Goal: Task Accomplishment & Management: Manage account settings

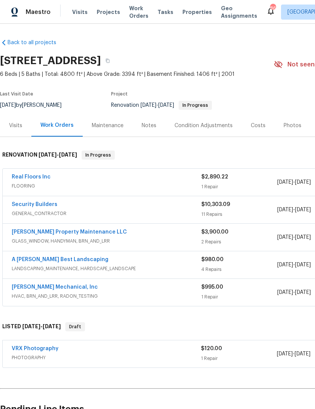
click at [39, 174] on link "Real Floors Inc" at bounding box center [31, 176] width 39 height 5
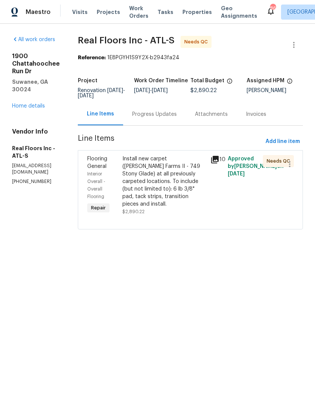
click at [177, 188] on div "Install new carpet (Abshire Farms II - 749 Stony Glade) at all previously carpe…" at bounding box center [163, 181] width 83 height 53
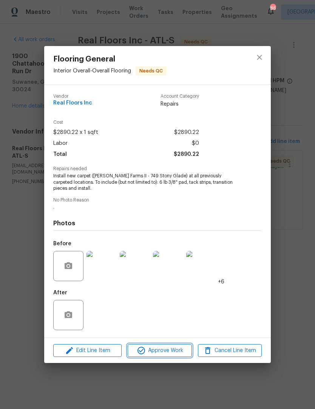
click at [169, 350] on span "Approve Work" at bounding box center [159, 350] width 59 height 9
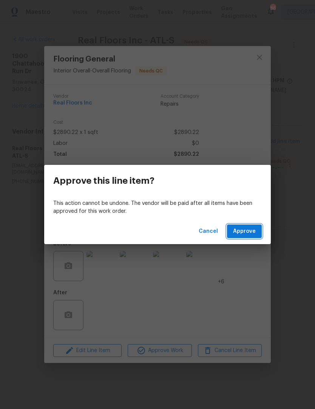
click at [256, 234] on button "Approve" at bounding box center [244, 232] width 35 height 14
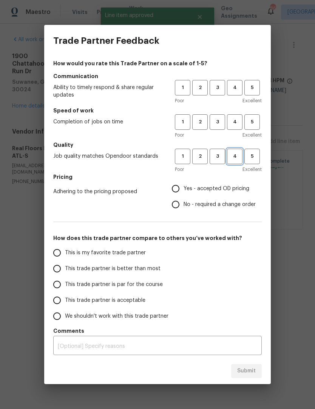
click at [233, 162] on button "4" at bounding box center [234, 156] width 15 height 15
click at [235, 124] on span "4" at bounding box center [235, 122] width 14 height 9
click at [238, 91] on span "4" at bounding box center [235, 87] width 14 height 9
click at [179, 194] on input "Yes - accepted OD pricing" at bounding box center [176, 189] width 16 height 16
radio input "true"
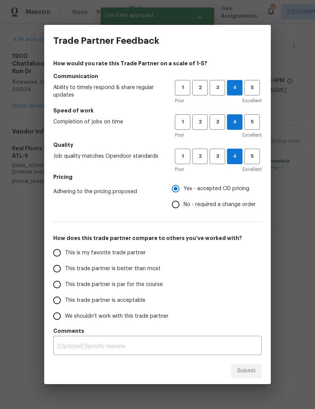
click at [62, 270] on input "This trade partner is better than most" at bounding box center [57, 269] width 16 height 16
click at [219, 160] on span "3" at bounding box center [217, 156] width 14 height 9
radio input "true"
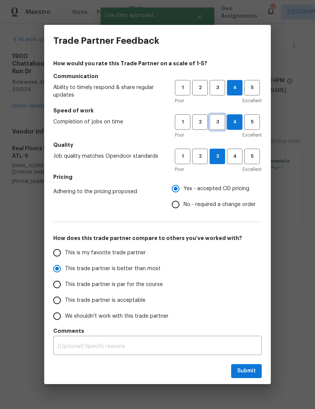
click at [218, 128] on button "3" at bounding box center [217, 121] width 15 height 15
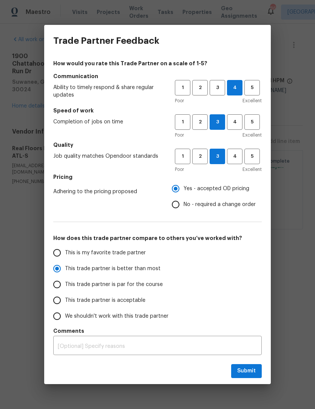
click at [220, 90] on span "3" at bounding box center [217, 87] width 14 height 9
click at [235, 160] on span "4" at bounding box center [235, 156] width 14 height 9
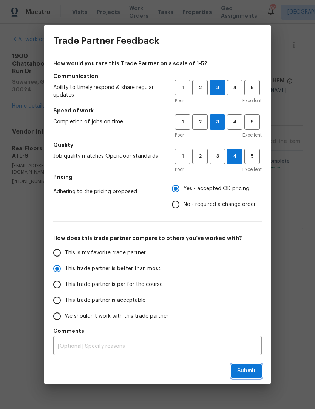
click at [251, 373] on span "Submit" at bounding box center [246, 371] width 19 height 9
radio input "false"
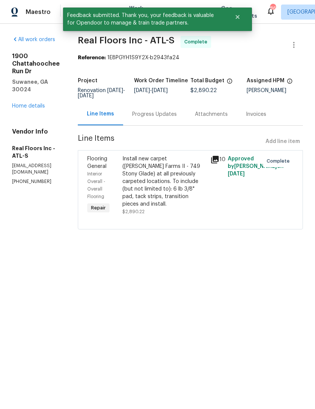
click at [38, 103] on link "Home details" at bounding box center [28, 105] width 33 height 5
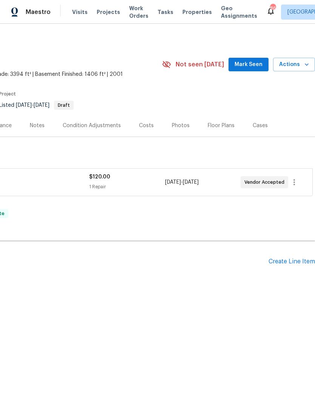
scroll to position [0, 112]
click at [295, 262] on div "Create Line Item" at bounding box center [291, 261] width 46 height 7
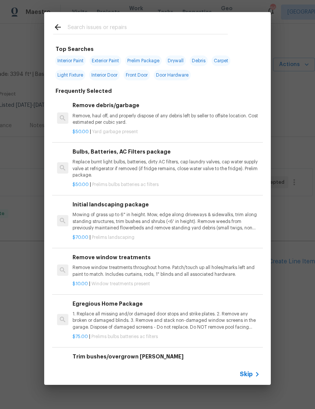
click at [125, 25] on input "text" at bounding box center [148, 28] width 160 height 11
type input "Pest"
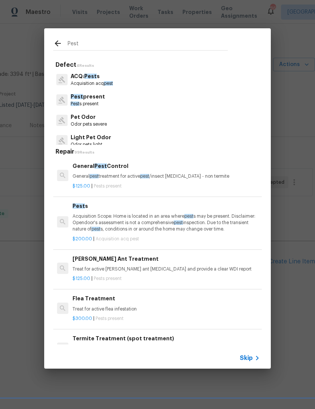
click at [102, 99] on p "Pest present" at bounding box center [88, 97] width 34 height 8
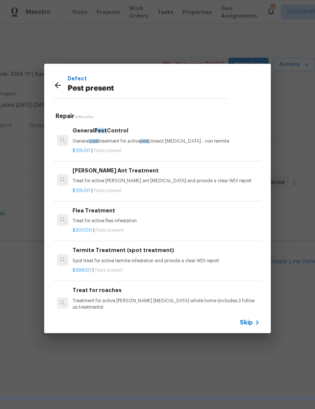
click at [120, 132] on h6 "General Pest Control" at bounding box center [165, 130] width 187 height 8
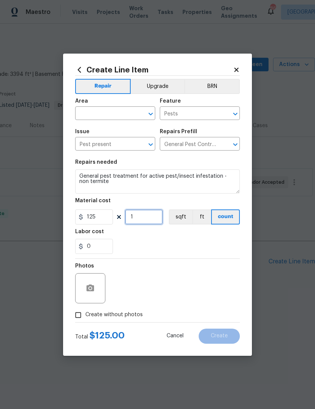
click at [143, 219] on input "1" at bounding box center [144, 217] width 38 height 15
type input "2"
click at [148, 112] on icon "Open" at bounding box center [150, 113] width 9 height 9
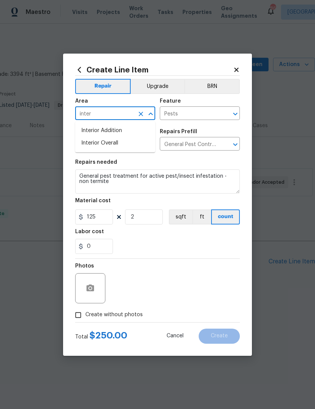
click at [123, 142] on li "Interior Overall" at bounding box center [115, 143] width 80 height 12
type input "Interior Overall"
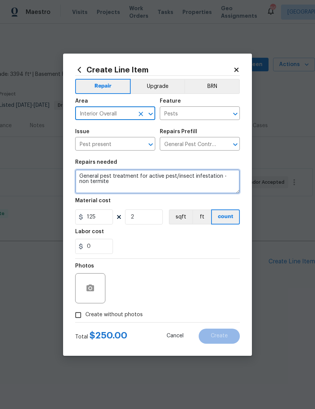
click at [83, 176] on textarea "General pest treatment for active pest/insect infestation - non termite" at bounding box center [157, 182] width 165 height 24
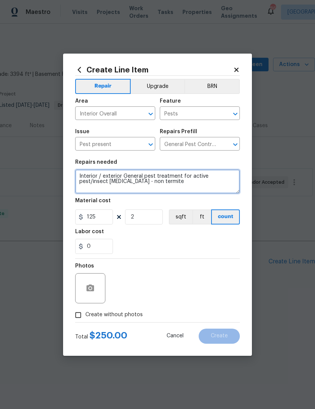
click at [166, 184] on textarea "Interior / exterior General pest treatment for active pest/insect infestation -…" at bounding box center [157, 182] width 165 height 24
type textarea "Interior / exterior General pest treatment for active pest/insect infestation -…"
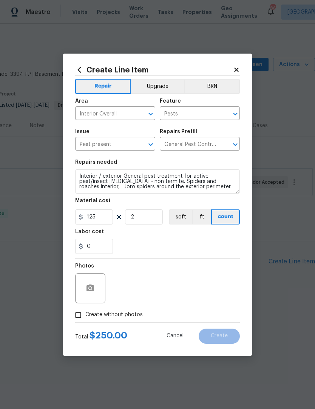
click at [77, 319] on input "Create without photos" at bounding box center [78, 315] width 14 height 14
checkbox input "true"
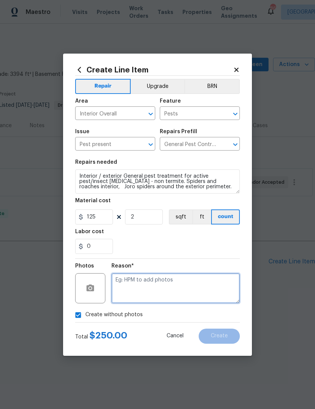
click at [188, 289] on textarea at bounding box center [175, 288] width 128 height 30
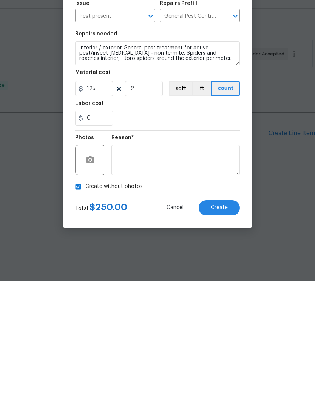
scroll to position [0, 0]
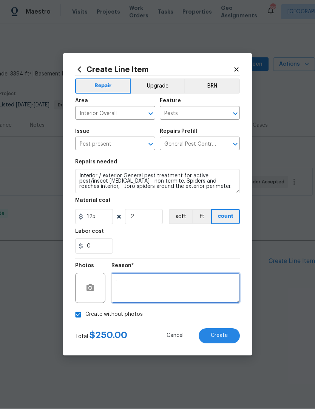
type textarea "."
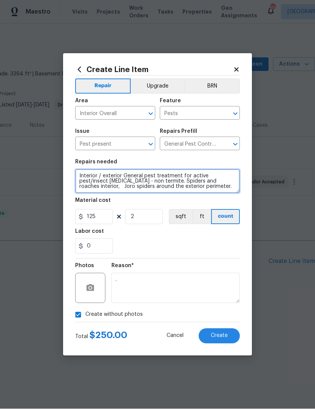
click at [199, 188] on textarea "Interior / exterior General pest treatment for active pest/insect infestation -…" at bounding box center [157, 182] width 165 height 24
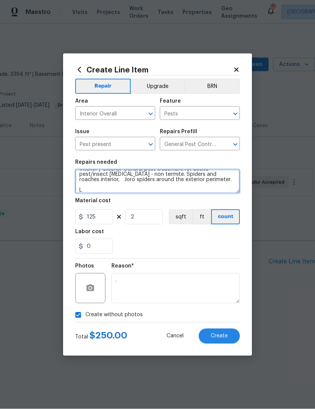
scroll to position [7, 0]
type textarea "Interior / exterior General pest treatment for active pest/insect infestation -…"
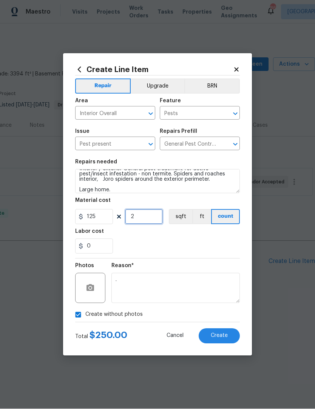
click at [148, 221] on input "2" at bounding box center [144, 217] width 38 height 15
click at [155, 217] on input "25" at bounding box center [144, 217] width 38 height 15
type input "2"
click at [227, 335] on span "Create" at bounding box center [219, 336] width 17 height 6
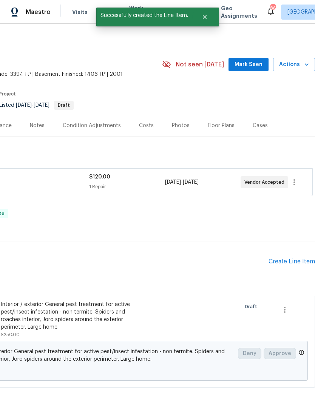
click at [260, 63] on span "Mark Seen" at bounding box center [248, 64] width 28 height 9
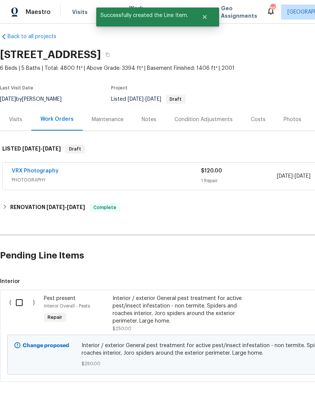
scroll to position [5, 0]
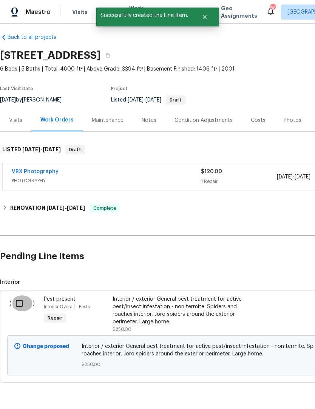
click at [24, 305] on input "checkbox" at bounding box center [22, 304] width 22 height 16
checkbox input "true"
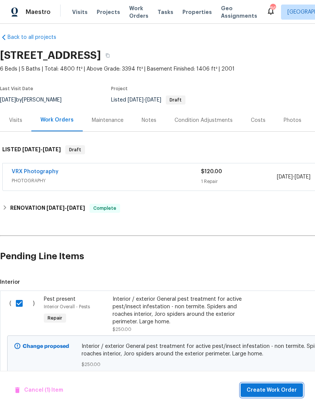
click at [275, 390] on span "Create Work Order" at bounding box center [272, 390] width 50 height 9
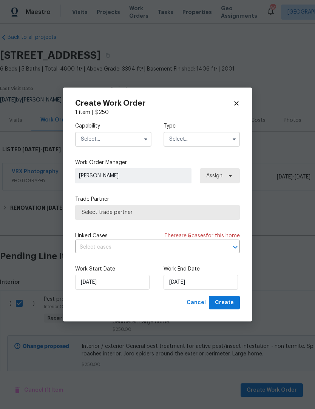
click at [148, 142] on icon "button" at bounding box center [146, 139] width 6 height 6
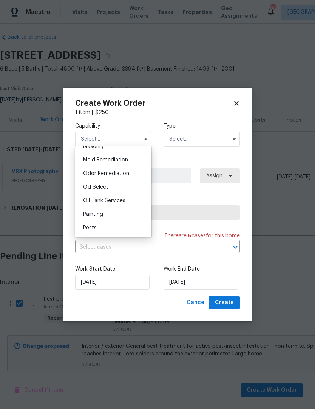
scroll to position [578, 0]
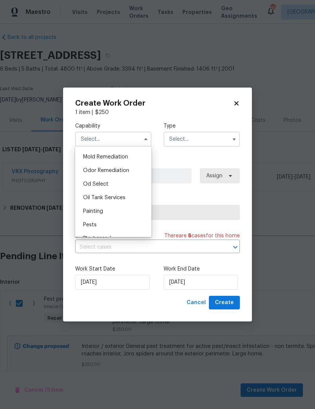
click at [98, 225] on div "Pests" at bounding box center [113, 225] width 72 height 14
type input "Pests"
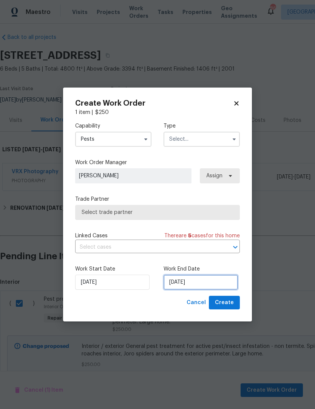
click at [210, 284] on input "[DATE]" at bounding box center [200, 282] width 74 height 15
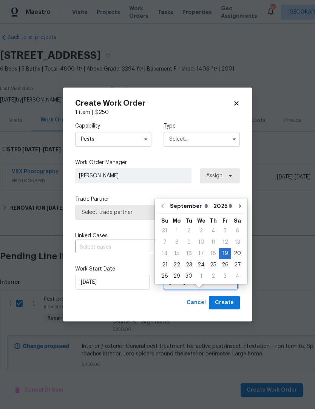
scroll to position [14, 0]
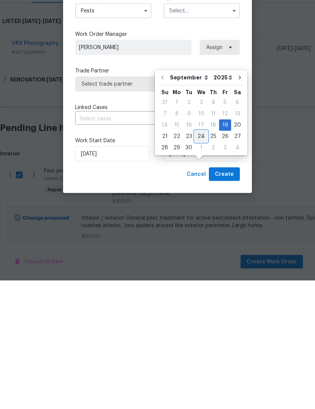
click at [200, 260] on div "24" at bounding box center [201, 265] width 12 height 11
type input "[DATE]"
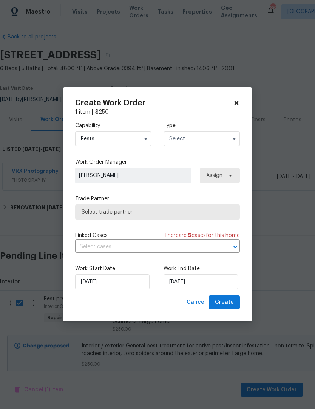
click at [235, 136] on icon "button" at bounding box center [234, 139] width 6 height 6
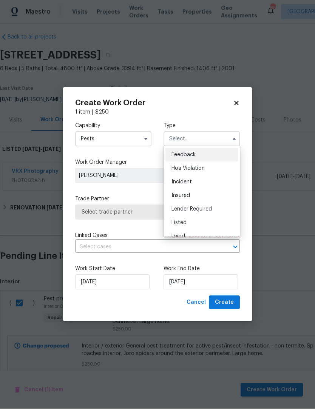
click at [189, 221] on div "Listed" at bounding box center [201, 223] width 72 height 14
type input "Listed"
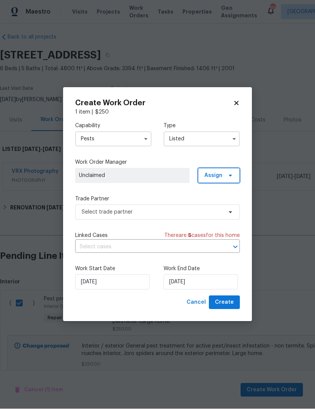
click at [231, 173] on icon at bounding box center [230, 176] width 6 height 6
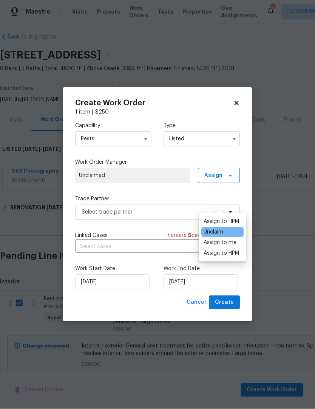
click at [225, 250] on div "Assign to HPM" at bounding box center [221, 254] width 35 height 8
click at [220, 239] on div "Assign to me" at bounding box center [220, 243] width 33 height 8
click at [215, 250] on div "Assign to HPM" at bounding box center [221, 254] width 35 height 8
click at [214, 239] on div "Assign to me" at bounding box center [220, 243] width 33 height 8
click at [216, 239] on div "Assign to me" at bounding box center [220, 243] width 33 height 8
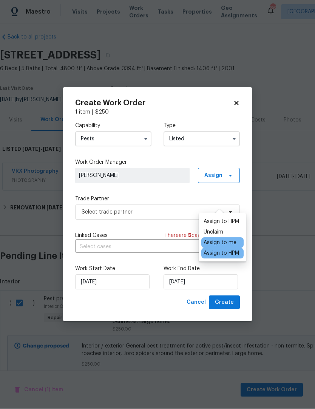
click at [218, 238] on div "Assign to me" at bounding box center [222, 243] width 42 height 11
click at [222, 250] on div "Assign to HPM" at bounding box center [221, 254] width 35 height 8
click at [225, 250] on div "Assign to HPM" at bounding box center [221, 254] width 35 height 8
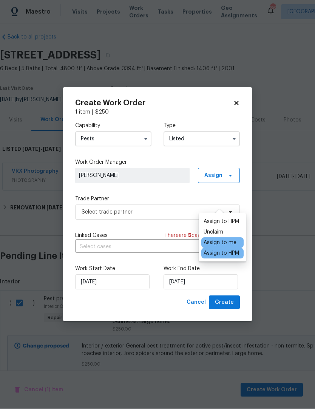
click at [160, 194] on div "Capability Pests Type Listed Work Order Manager Scott Smathers Assign Trade Par…" at bounding box center [157, 206] width 165 height 180
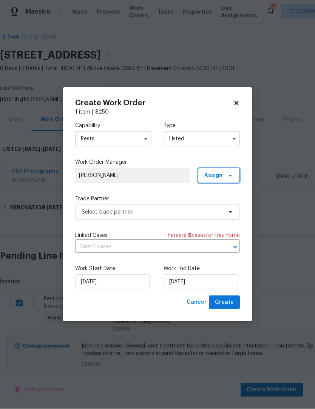
click at [233, 175] on icon at bounding box center [230, 176] width 6 height 6
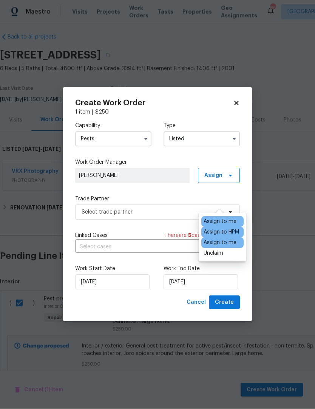
click at [219, 239] on div "Assign to me" at bounding box center [220, 243] width 33 height 8
click at [226, 229] on div "Assign to HPM" at bounding box center [221, 233] width 35 height 8
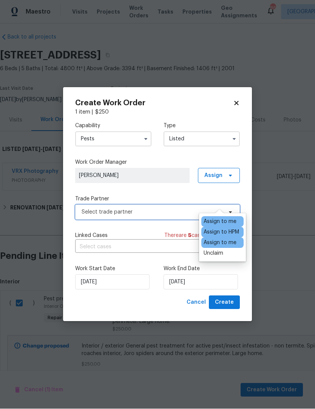
click at [155, 216] on span "Select trade partner" at bounding box center [157, 212] width 165 height 15
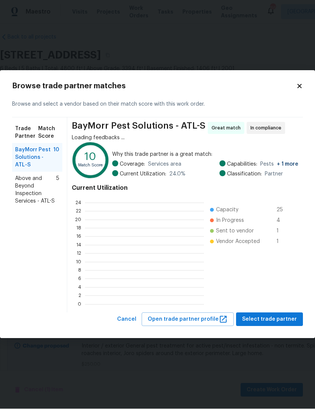
scroll to position [1, 1]
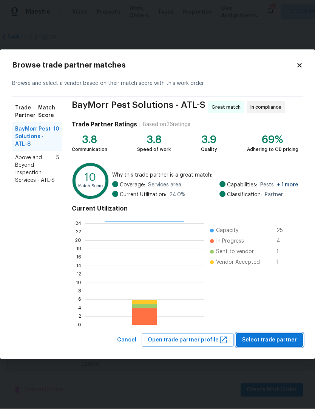
click at [280, 342] on span "Select trade partner" at bounding box center [269, 340] width 55 height 9
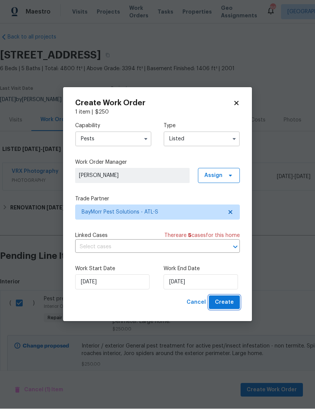
click at [229, 305] on span "Create" at bounding box center [224, 302] width 19 height 9
checkbox input "false"
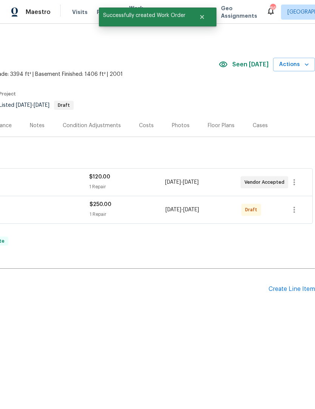
scroll to position [0, 112]
click at [294, 211] on icon "button" at bounding box center [294, 209] width 9 height 9
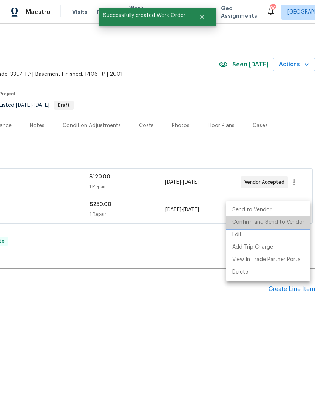
click at [285, 224] on li "Confirm and Send to Vendor" at bounding box center [268, 222] width 84 height 12
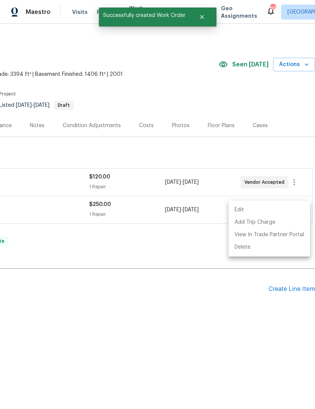
click at [212, 313] on div at bounding box center [157, 204] width 315 height 409
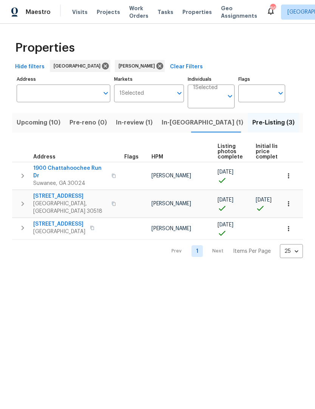
click at [66, 200] on span "Buford, GA 30518" at bounding box center [70, 207] width 74 height 15
click at [78, 220] on span "6105 Crystal Cove Trl" at bounding box center [59, 224] width 52 height 8
click at [83, 166] on span "1900 Chattahoochee Run Dr" at bounding box center [70, 172] width 74 height 15
click at [177, 124] on span "In-reno (1)" at bounding box center [203, 122] width 82 height 11
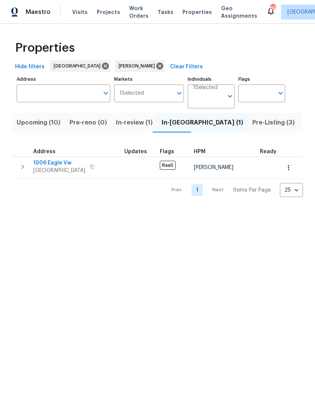
click at [60, 163] on span "1006 Eagle Vw" at bounding box center [59, 163] width 52 height 8
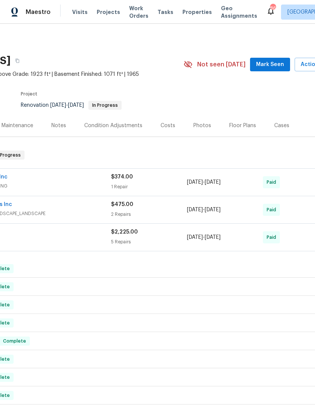
scroll to position [0, 90]
click at [280, 63] on span "Mark Seen" at bounding box center [270, 64] width 28 height 9
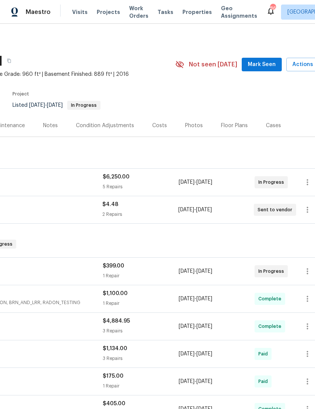
scroll to position [0, 99]
click at [272, 62] on span "Mark Seen" at bounding box center [262, 64] width 28 height 9
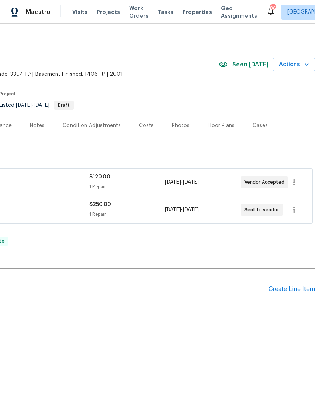
scroll to position [0, 112]
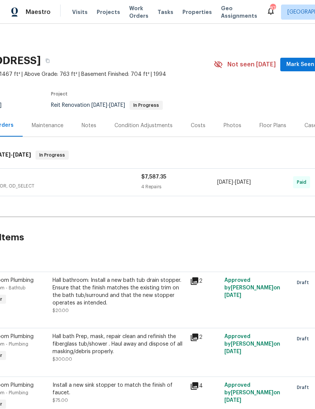
scroll to position [0, 59]
click at [301, 64] on span "Mark Seen" at bounding box center [301, 64] width 28 height 9
click at [301, 63] on span "Mark Seen" at bounding box center [301, 64] width 28 height 9
click at [301, 69] on button "Mark Seen" at bounding box center [301, 65] width 40 height 14
click at [301, 69] on span "Mark Seen" at bounding box center [301, 64] width 28 height 9
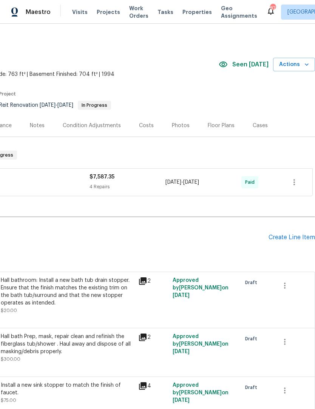
scroll to position [0, 112]
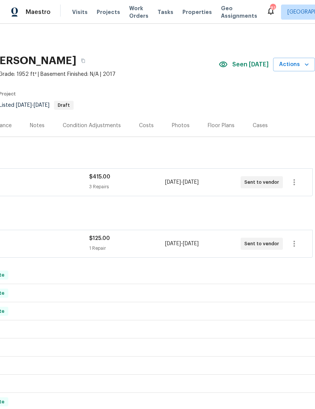
scroll to position [0, 112]
